Goal: Find specific page/section: Find specific page/section

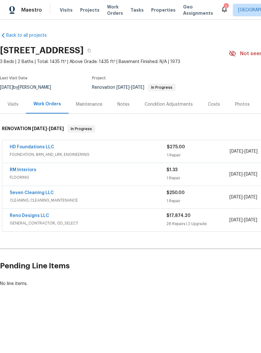
click at [26, 215] on link "Reno Designs LLC" at bounding box center [29, 215] width 39 height 4
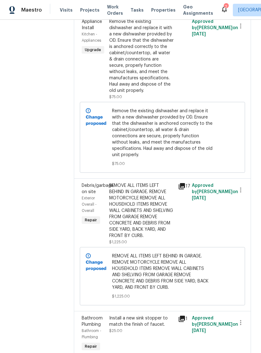
scroll to position [2537, 0]
click at [183, 183] on icon at bounding box center [182, 186] width 6 height 6
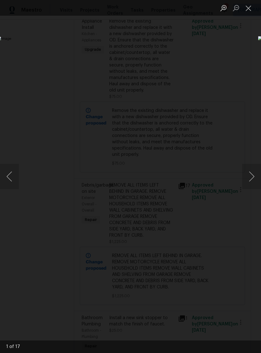
click at [251, 180] on button "Next image" at bounding box center [251, 176] width 19 height 25
click at [252, 176] on button "Next image" at bounding box center [251, 176] width 19 height 25
click at [251, 176] on button "Next image" at bounding box center [251, 176] width 19 height 25
click at [251, 178] on button "Next image" at bounding box center [251, 176] width 19 height 25
click at [252, 178] on button "Next image" at bounding box center [251, 176] width 19 height 25
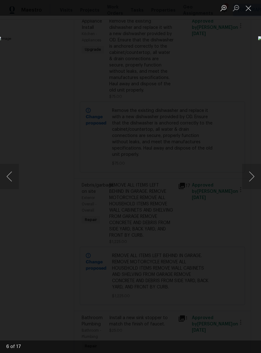
click at [251, 177] on button "Next image" at bounding box center [251, 176] width 19 height 25
click at [251, 179] on button "Next image" at bounding box center [251, 176] width 19 height 25
click at [250, 179] on button "Next image" at bounding box center [251, 176] width 19 height 25
click at [251, 178] on button "Next image" at bounding box center [251, 176] width 19 height 25
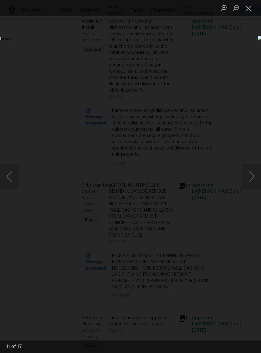
click at [251, 177] on button "Next image" at bounding box center [251, 176] width 19 height 25
click at [251, 178] on button "Next image" at bounding box center [251, 176] width 19 height 25
click at [250, 178] on button "Next image" at bounding box center [251, 176] width 19 height 25
click at [251, 179] on button "Next image" at bounding box center [251, 176] width 19 height 25
click at [251, 180] on button "Next image" at bounding box center [251, 176] width 19 height 25
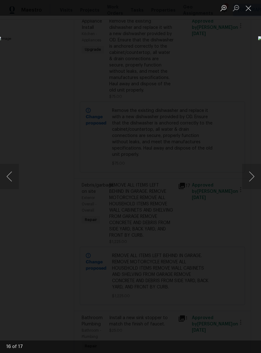
click at [251, 177] on button "Next image" at bounding box center [251, 176] width 19 height 25
click at [249, 179] on button "Next image" at bounding box center [251, 176] width 19 height 25
click at [247, 13] on button "Close lightbox" at bounding box center [248, 8] width 13 height 11
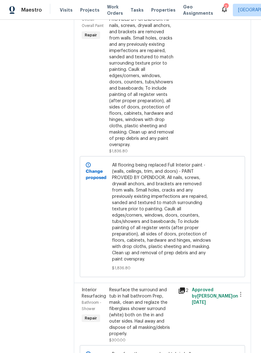
scroll to position [4205, 0]
